Goal: Task Accomplishment & Management: Complete application form

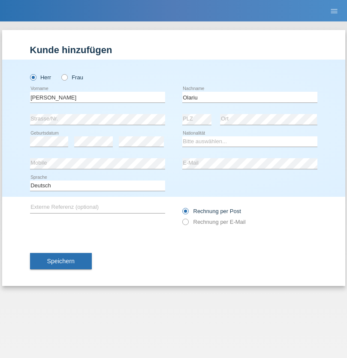
type input "Olariu"
select select "RO"
select select "C"
select select "06"
select select "01"
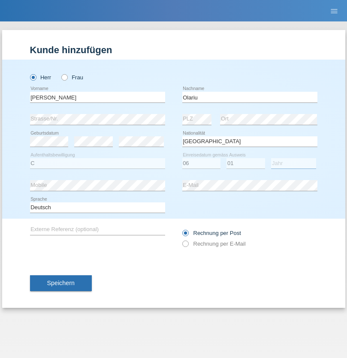
select select "2021"
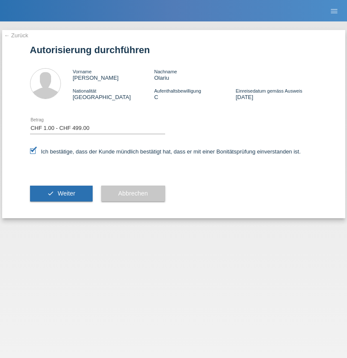
select select "1"
click at [61, 193] on span "Weiter" at bounding box center [66, 193] width 18 height 7
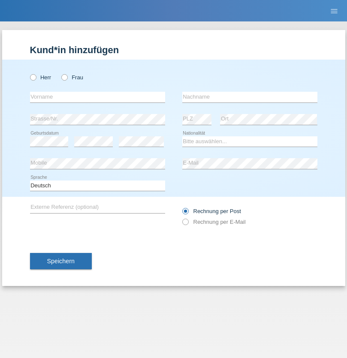
radio input "true"
click at [97, 97] on input "text" at bounding box center [97, 97] width 135 height 11
type input "Robert"
click at [250, 97] on input "text" at bounding box center [249, 97] width 135 height 11
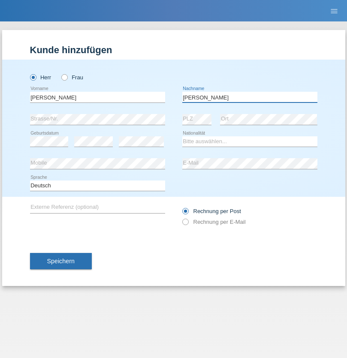
type input "Lakatos"
select select "SK"
select select "C"
select select "17"
select select "12"
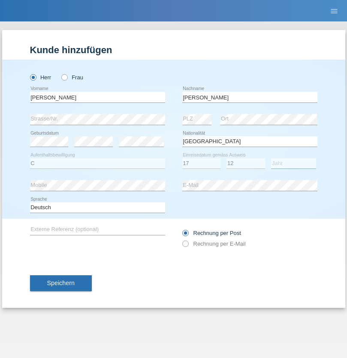
select select "2021"
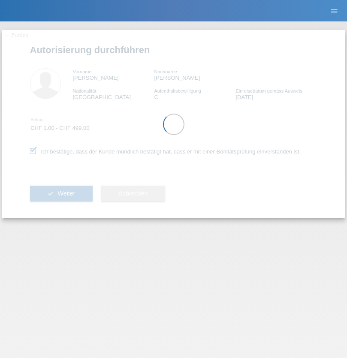
select select "1"
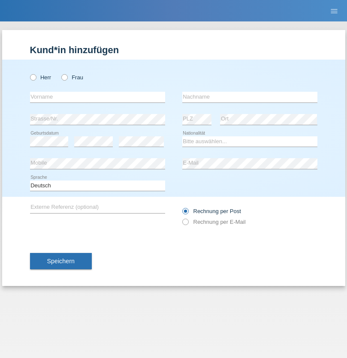
radio input "true"
click at [97, 97] on input "text" at bounding box center [97, 97] width 135 height 11
type input "[PERSON_NAME]"
click at [250, 97] on input "text" at bounding box center [249, 97] width 135 height 11
type input "Lovasine Bacsa"
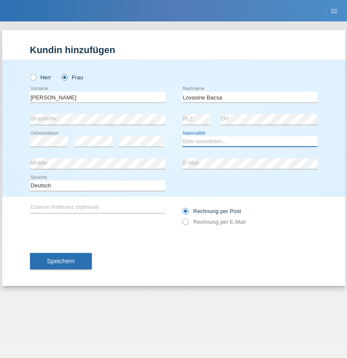
select select "HU"
select select "C"
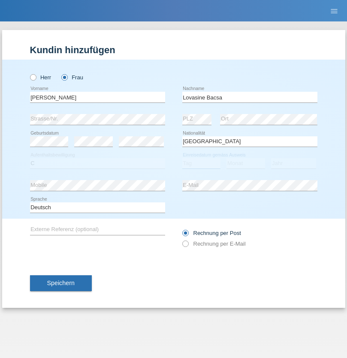
select select "21"
select select "12"
select select "2021"
